Goal: Task Accomplishment & Management: Use online tool/utility

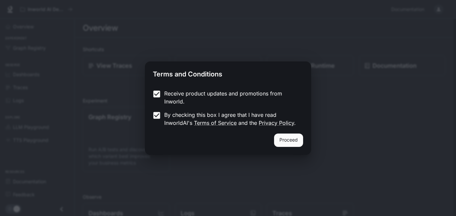
click at [227, 137] on button "Proceed" at bounding box center [288, 139] width 29 height 13
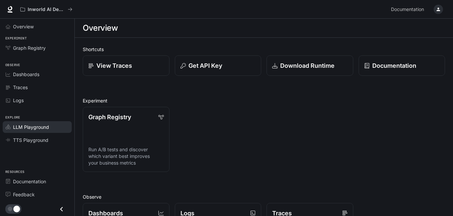
click at [41, 129] on span "LLM Playground" at bounding box center [31, 126] width 36 height 7
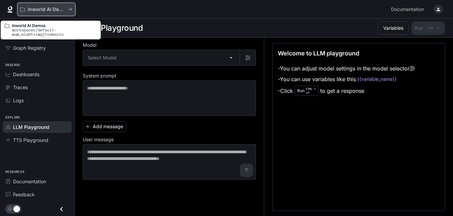
click at [47, 11] on p "Inworld AI Demos" at bounding box center [46, 10] width 37 height 6
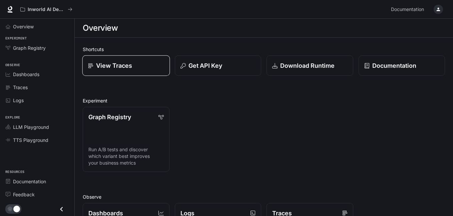
click at [109, 67] on p "View Traces" at bounding box center [114, 65] width 36 height 9
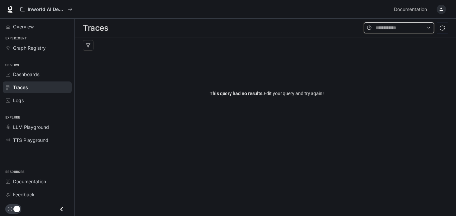
click at [227, 30] on input "text" at bounding box center [398, 27] width 47 height 7
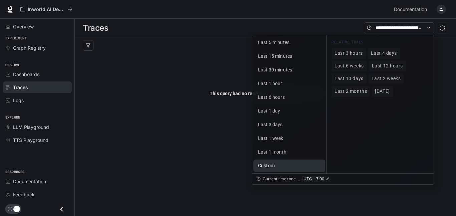
click at [227, 160] on button "Custom" at bounding box center [289, 165] width 72 height 12
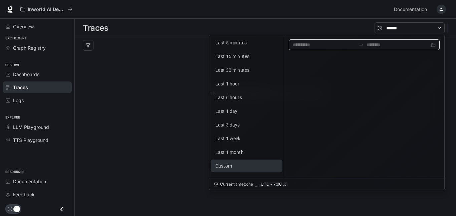
click at [227, 44] on input at bounding box center [324, 44] width 63 height 7
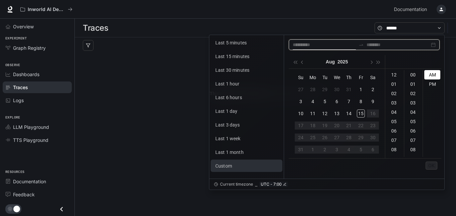
click at [227, 3] on div "Inworld AI Demos" at bounding box center [204, 9] width 374 height 13
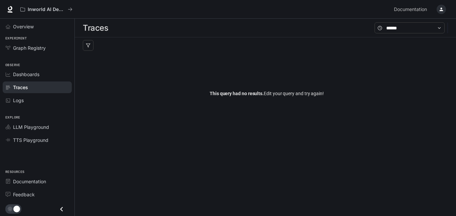
click at [64, 160] on icon "Close drawer" at bounding box center [61, 208] width 9 height 9
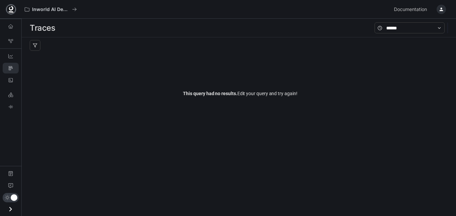
click at [9, 9] on icon at bounding box center [11, 8] width 4 height 5
